Goal: Task Accomplishment & Management: Use online tool/utility

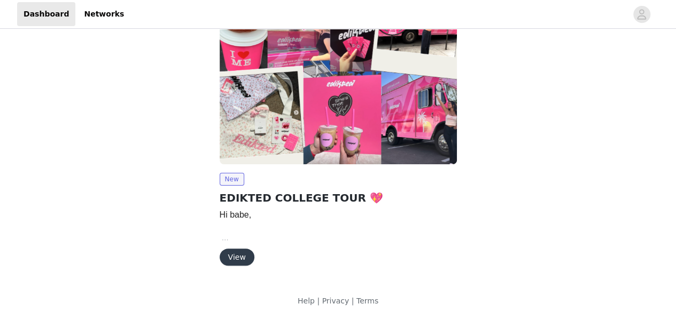
scroll to position [64, 0]
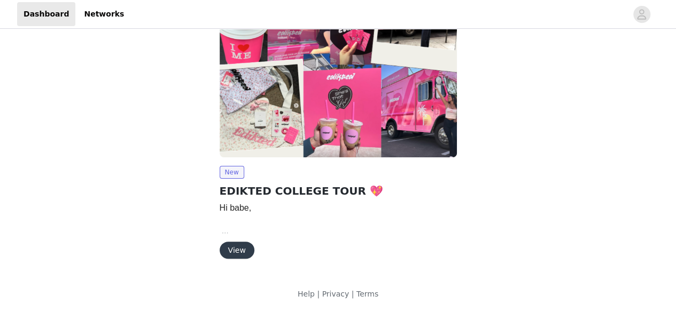
click at [236, 250] on button "View" at bounding box center [236, 250] width 35 height 17
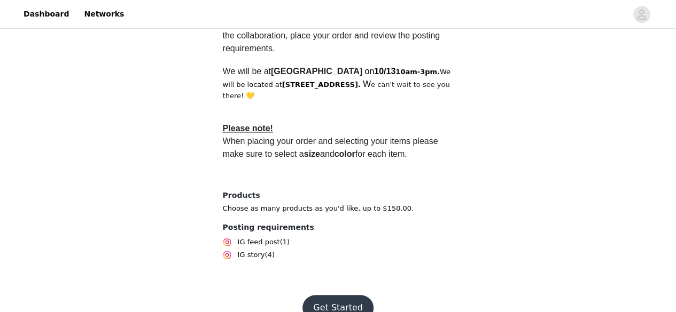
scroll to position [398, 0]
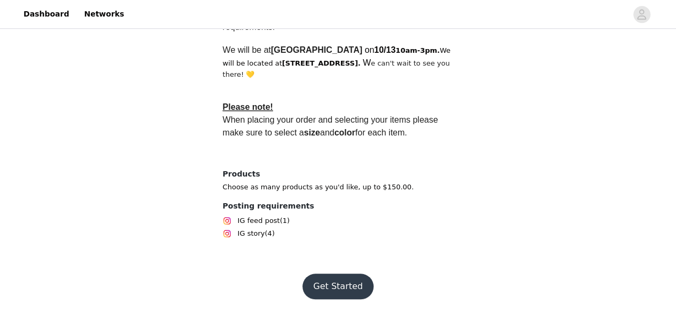
click at [325, 292] on button "Get Started" at bounding box center [337, 287] width 71 height 26
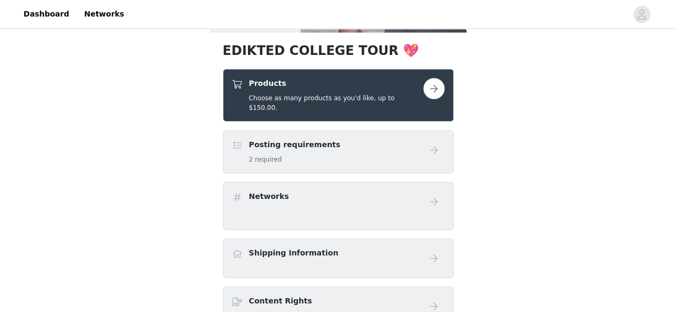
scroll to position [200, 0]
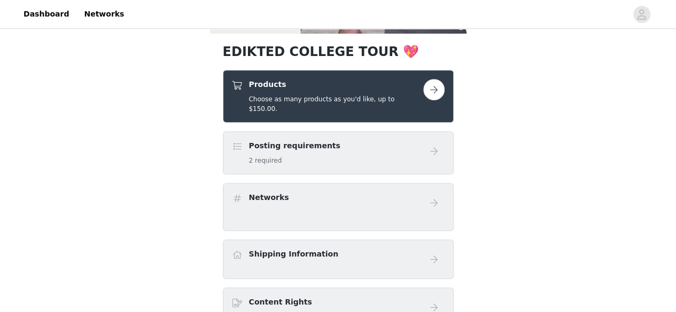
click at [434, 86] on button "button" at bounding box center [433, 89] width 21 height 21
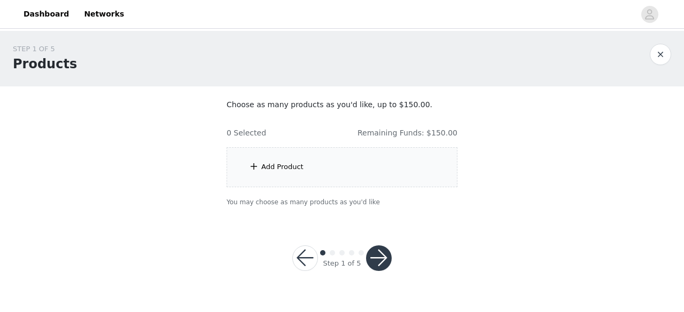
click at [271, 164] on div "Add Product" at bounding box center [282, 167] width 42 height 11
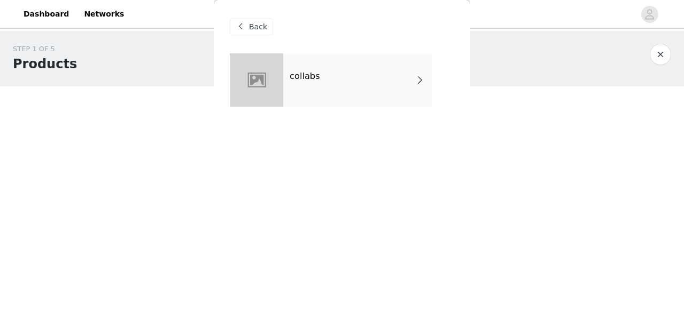
click at [396, 80] on div "collabs" at bounding box center [357, 79] width 148 height 53
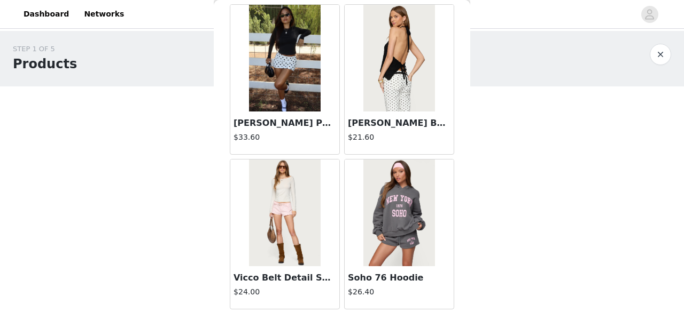
scroll to position [1318, 0]
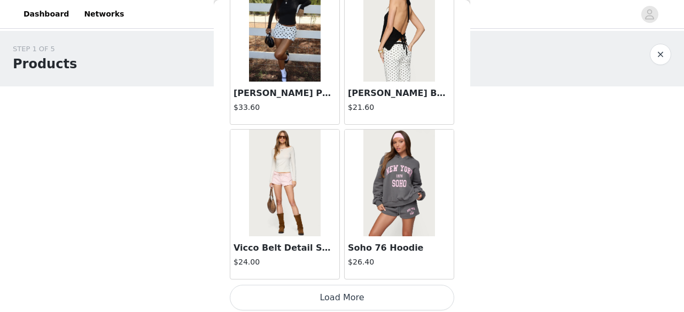
click at [356, 288] on button "Load More" at bounding box center [342, 298] width 224 height 26
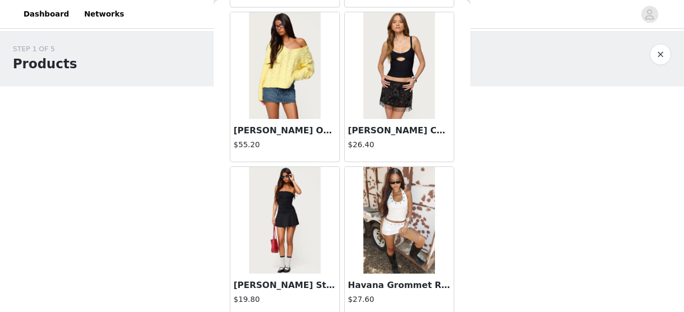
scroll to position [2863, 0]
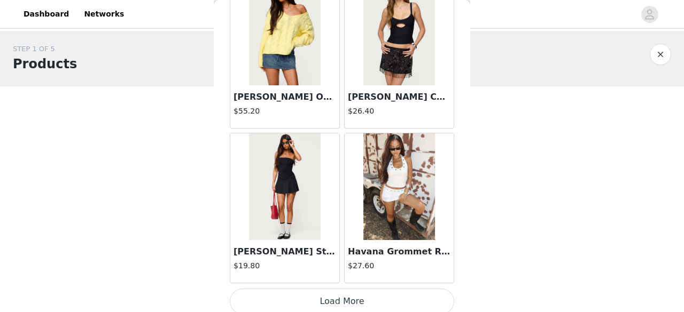
click at [343, 289] on button "Load More" at bounding box center [342, 302] width 224 height 26
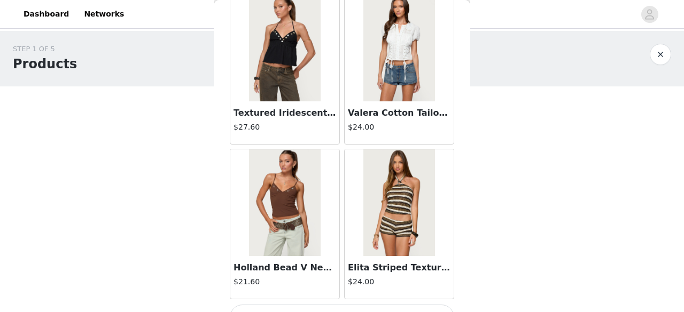
scroll to position [4408, 0]
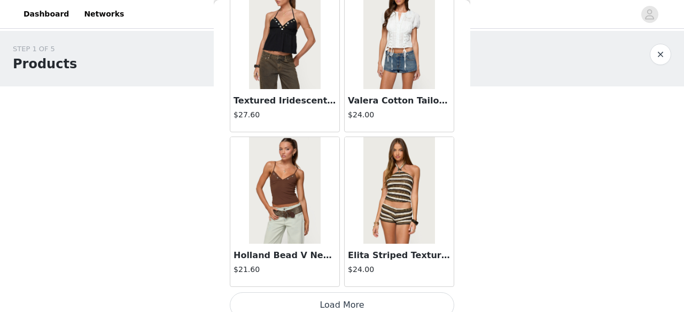
click at [335, 293] on button "Load More" at bounding box center [342, 306] width 224 height 26
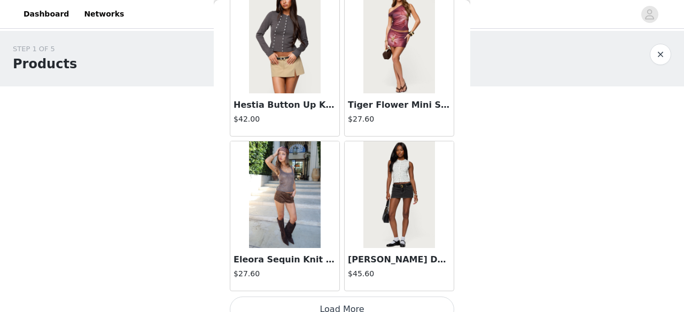
scroll to position [5953, 0]
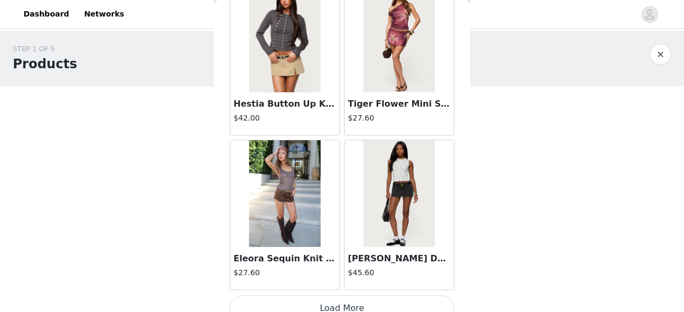
click at [341, 296] on button "Load More" at bounding box center [342, 309] width 224 height 26
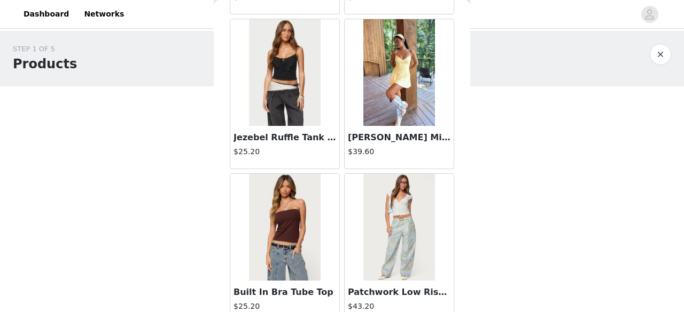
scroll to position [7315, 0]
